Goal: Task Accomplishment & Management: Use online tool/utility

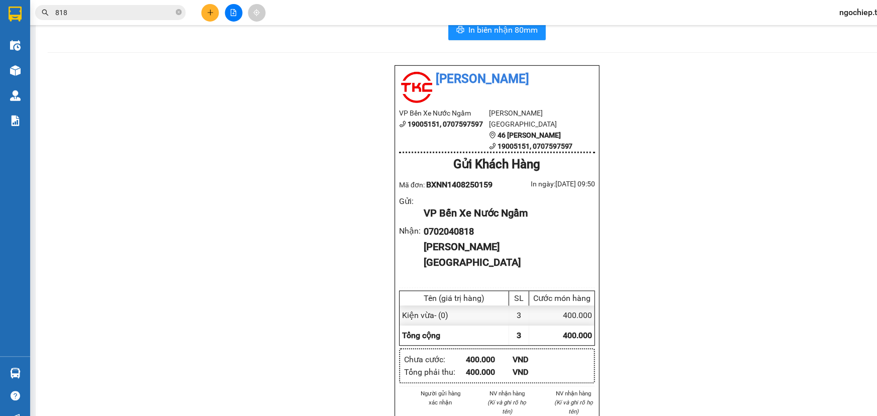
scroll to position [23, 0]
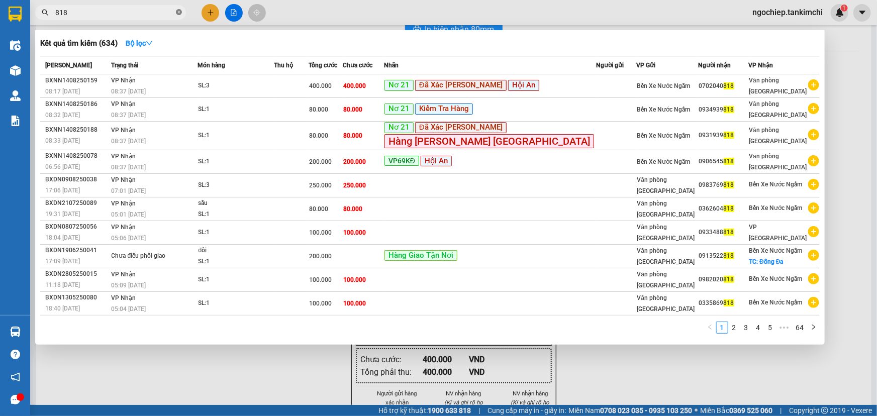
click at [178, 10] on icon "close-circle" at bounding box center [179, 12] width 6 height 6
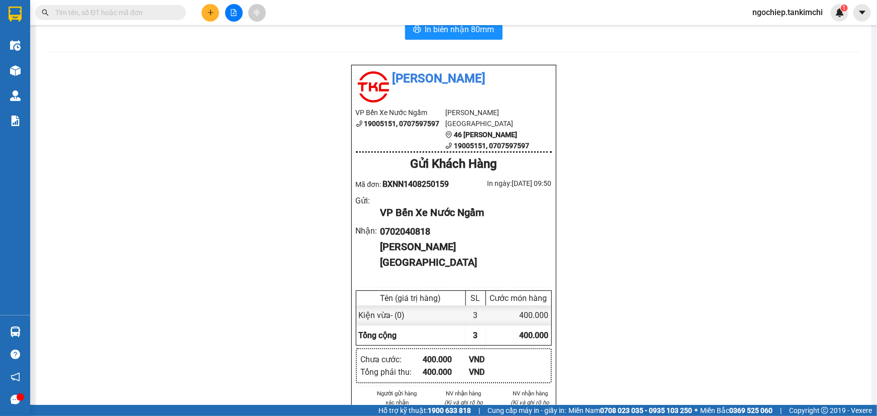
click at [158, 12] on input "text" at bounding box center [114, 12] width 119 height 11
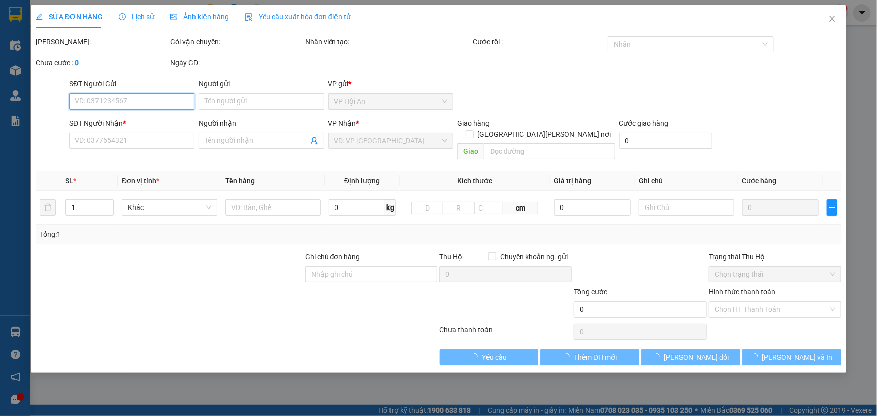
type input "0702040818"
type input "400.000"
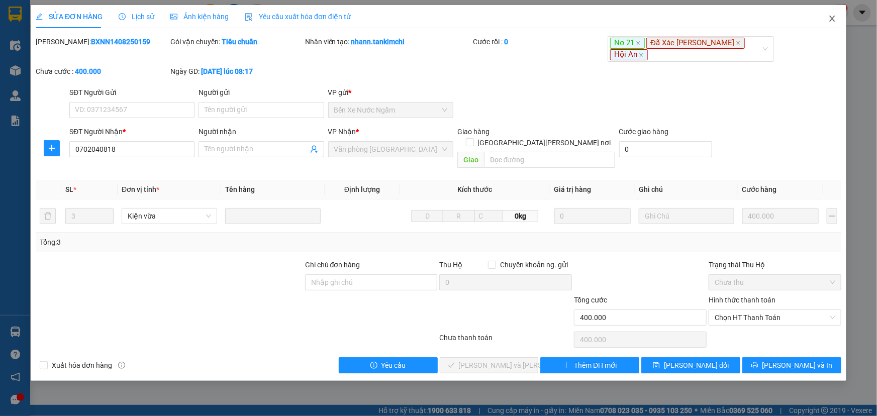
click at [837, 20] on span "Close" at bounding box center [832, 19] width 28 height 28
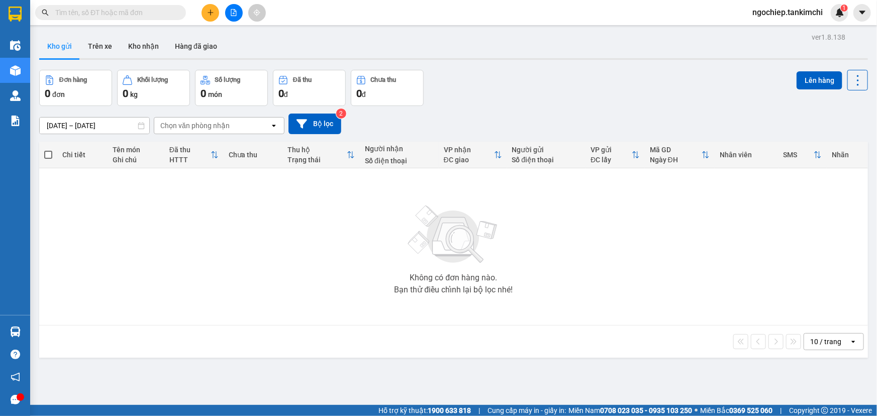
click at [120, 9] on input "text" at bounding box center [114, 12] width 119 height 11
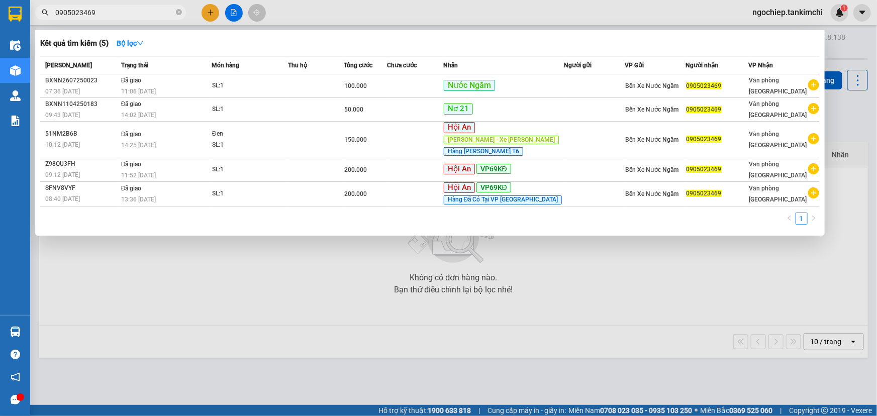
drag, startPoint x: 102, startPoint y: 10, endPoint x: 42, endPoint y: 13, distance: 59.4
click at [42, 13] on div "0905023469" at bounding box center [98, 12] width 196 height 15
type input "0905023469"
